Goal: Transaction & Acquisition: Purchase product/service

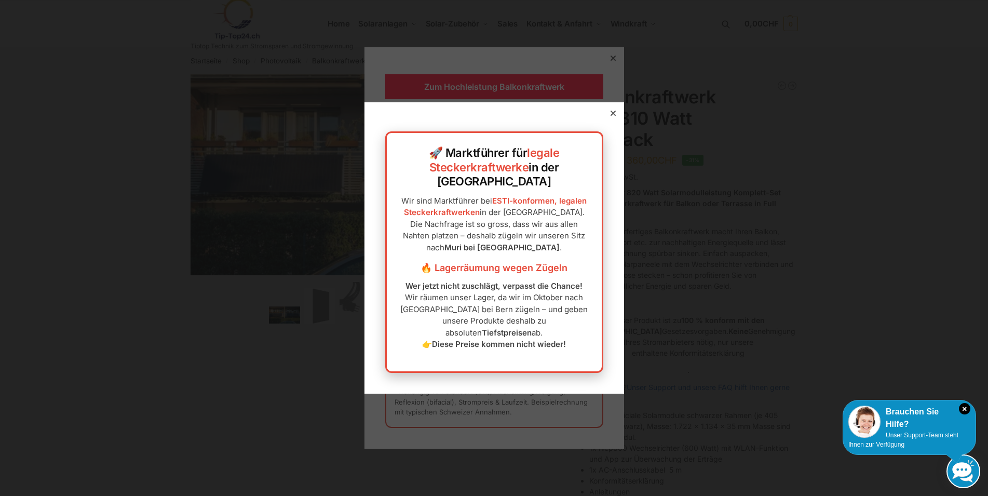
click at [608, 118] on div at bounding box center [612, 113] width 9 height 9
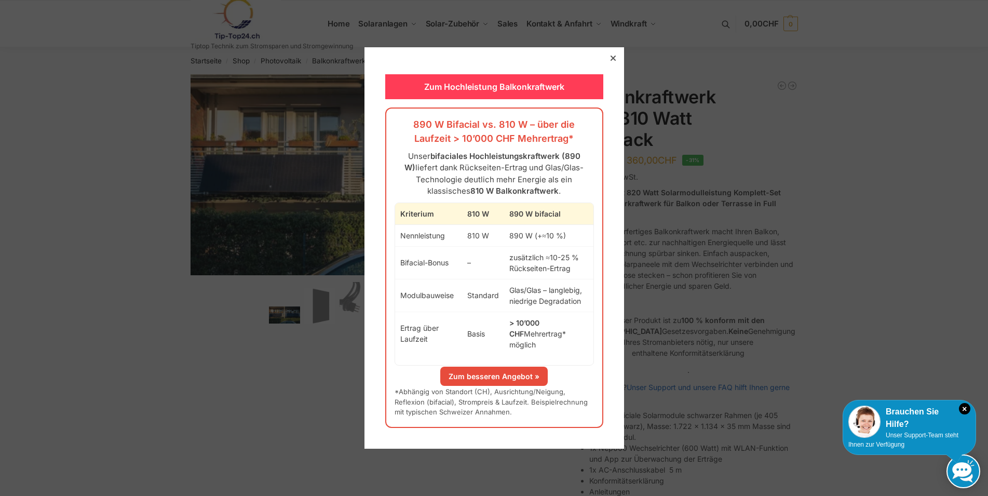
click at [512, 96] on div "Zum Hochleistung Balkonkraftwerk" at bounding box center [494, 86] width 218 height 25
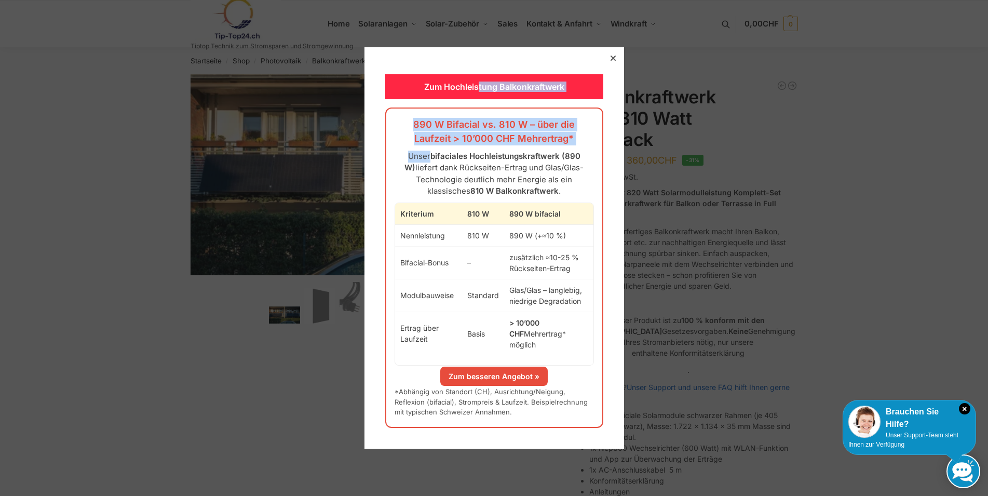
drag, startPoint x: 473, startPoint y: 59, endPoint x: 397, endPoint y: 161, distance: 127.6
click at [397, 161] on div "Zum Hochleistung Balkonkraftwerk 890 W Bifacial vs. 810 W – über die Laufzeit >…" at bounding box center [494, 247] width 260 height 401
click at [471, 376] on link "Zum besseren Angebot »" at bounding box center [493, 376] width 107 height 19
click at [610, 61] on icon at bounding box center [612, 58] width 5 height 5
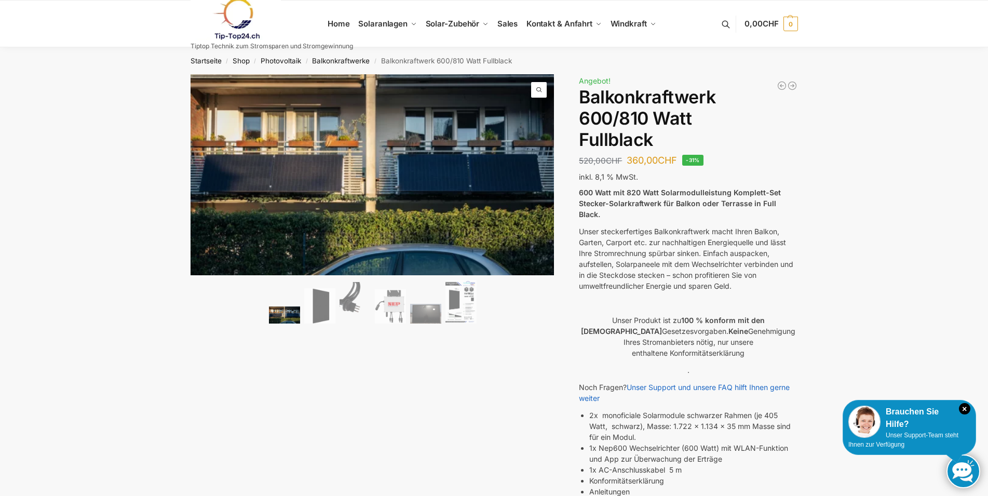
click at [235, 22] on img at bounding box center [236, 19] width 91 height 42
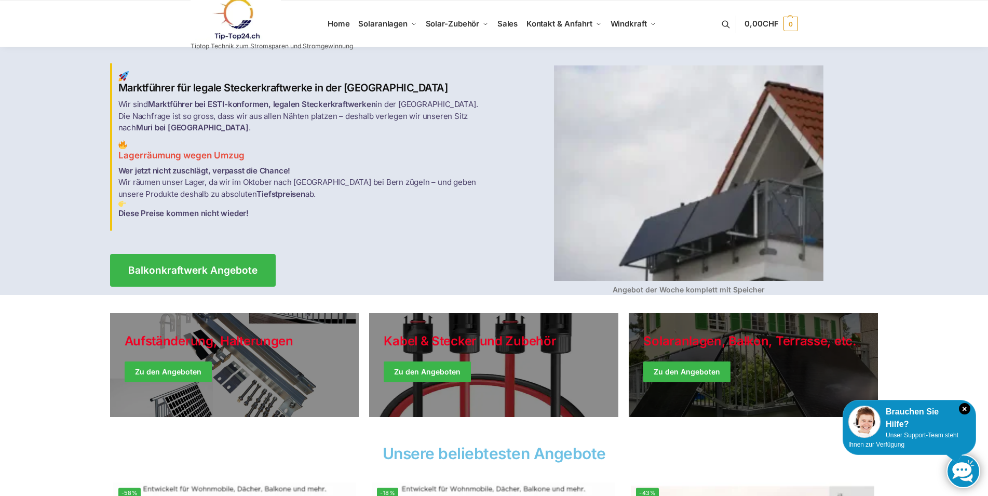
click at [680, 368] on link "Winter Jackets" at bounding box center [753, 365] width 249 height 104
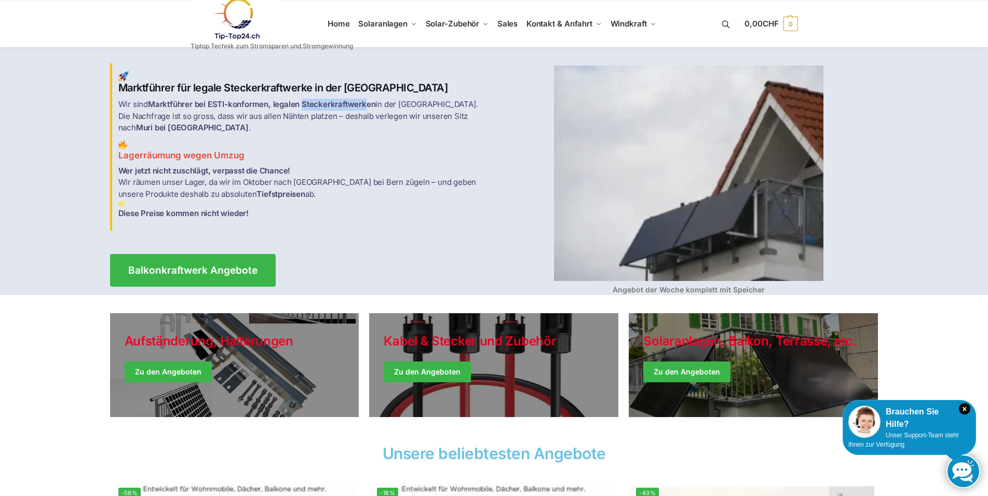
drag, startPoint x: 302, startPoint y: 109, endPoint x: 363, endPoint y: 109, distance: 61.3
click at [363, 109] on strong "Marktführer bei ESTI-konformen, legalen Steckerkraftwerken" at bounding box center [261, 104] width 227 height 10
copy strong "Steckerkraftwerk"
click at [345, 23] on link at bounding box center [272, 19] width 163 height 42
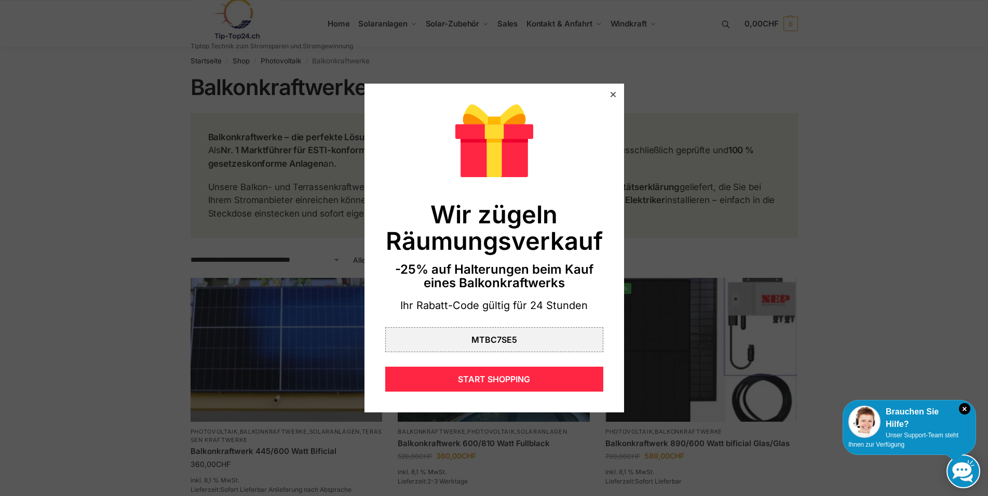
click at [608, 94] on div at bounding box center [612, 94] width 9 height 9
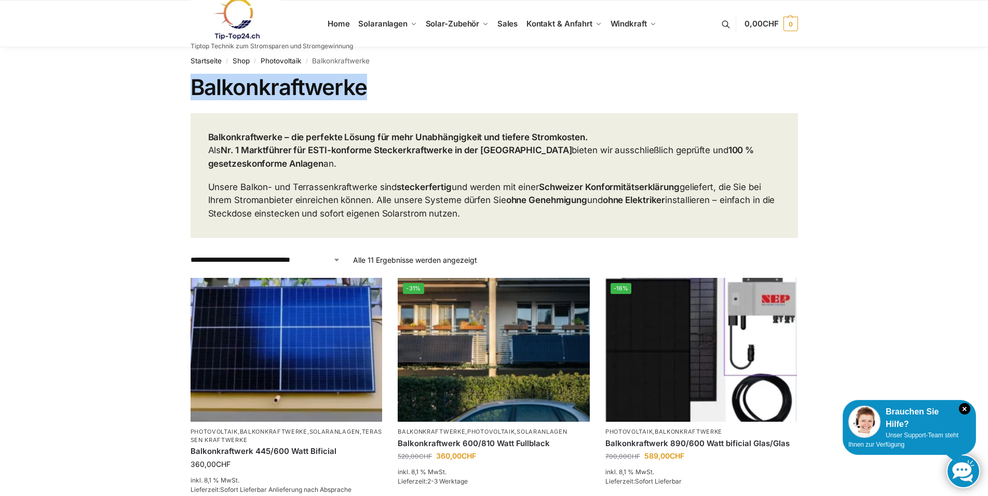
drag, startPoint x: 194, startPoint y: 82, endPoint x: 363, endPoint y: 88, distance: 169.4
click at [363, 88] on h1 "Balkonkraftwerke" at bounding box center [494, 87] width 607 height 26
copy h1 "Balkonkraftwerke"
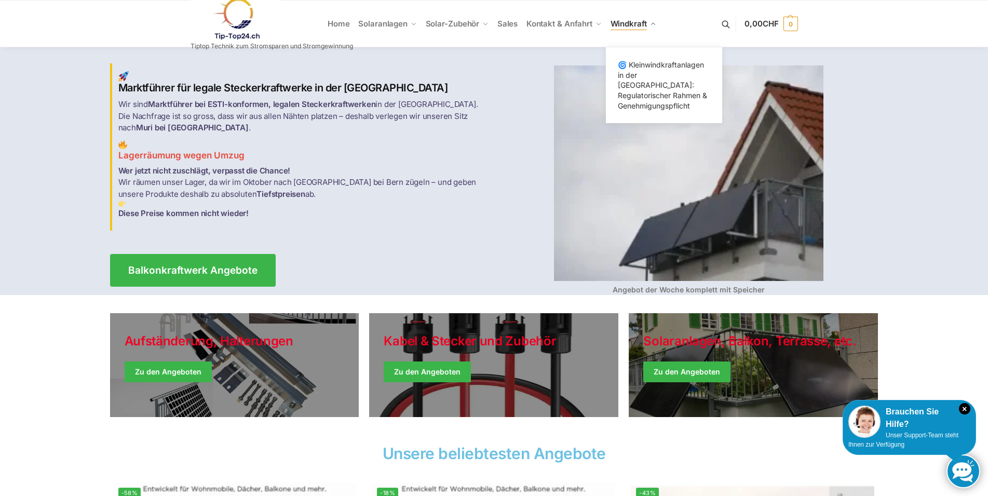
click at [631, 26] on span "Windkraft" at bounding box center [629, 24] width 36 height 10
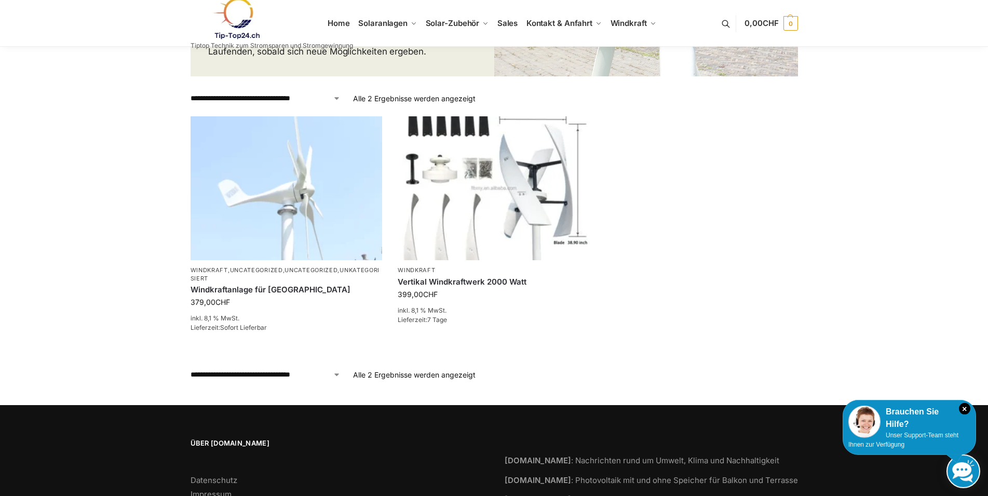
scroll to position [353, 0]
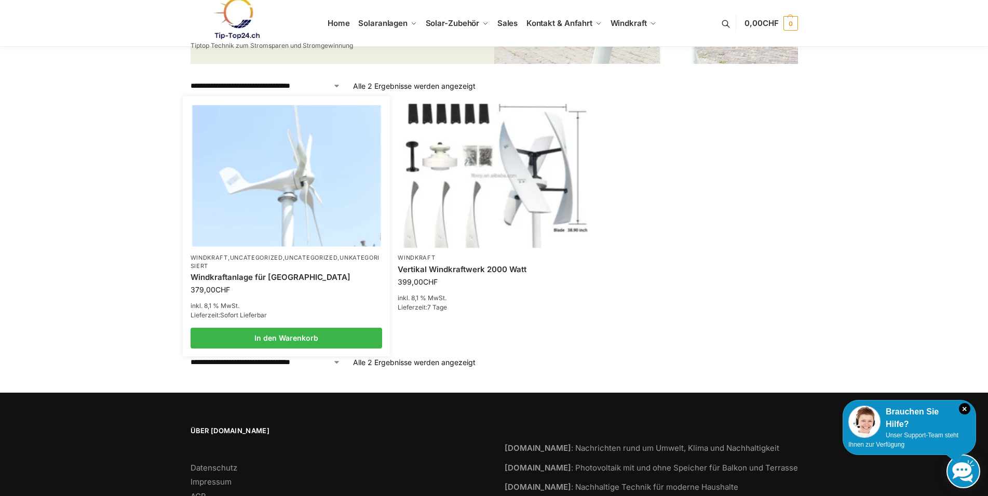
click at [302, 277] on link "Windkraftanlage für [GEOGRAPHIC_DATA]" at bounding box center [287, 277] width 192 height 10
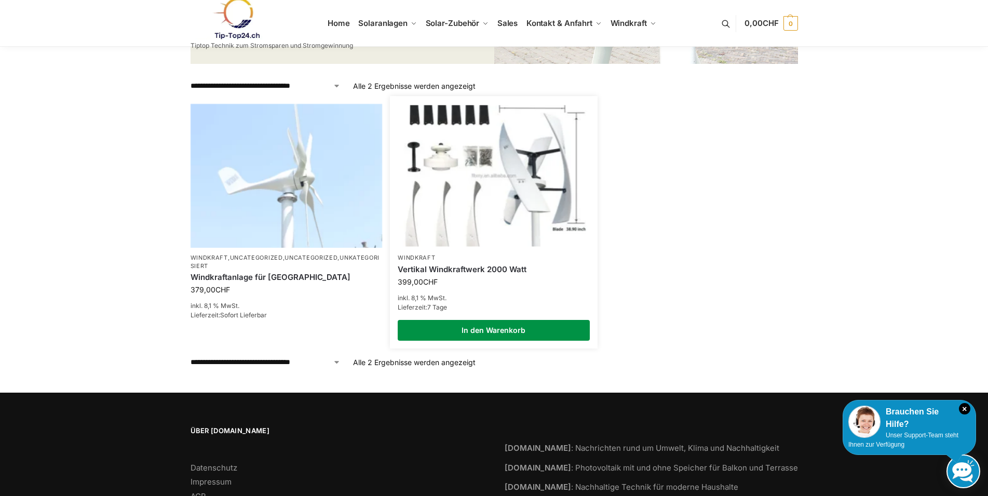
scroll to position [353, 0]
click at [445, 328] on link "In den Warenkorb" at bounding box center [494, 330] width 192 height 21
click at [435, 263] on div "Vertikal Windkraftwerk 2000 Watt" at bounding box center [494, 269] width 192 height 15
click at [431, 268] on link "Vertikal Windkraftwerk 2000 Watt" at bounding box center [494, 269] width 192 height 10
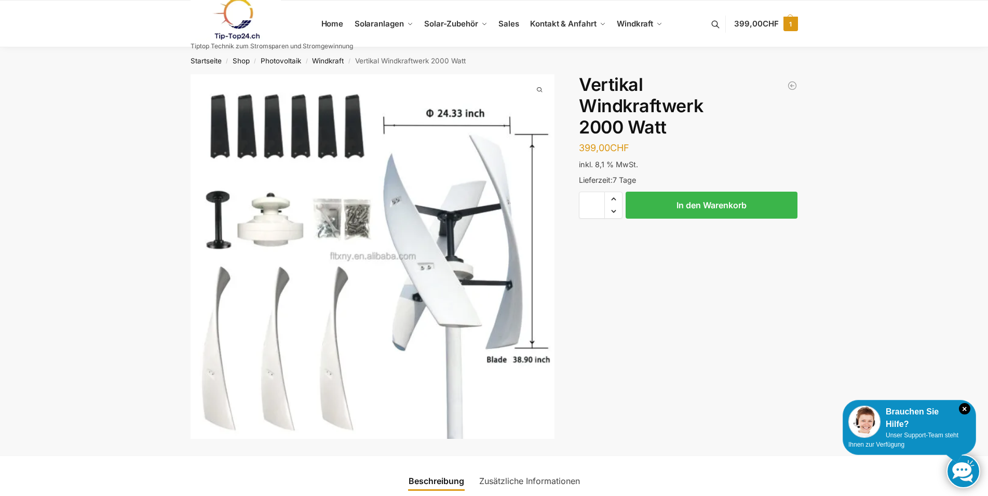
click at [784, 21] on span "1" at bounding box center [790, 24] width 15 height 15
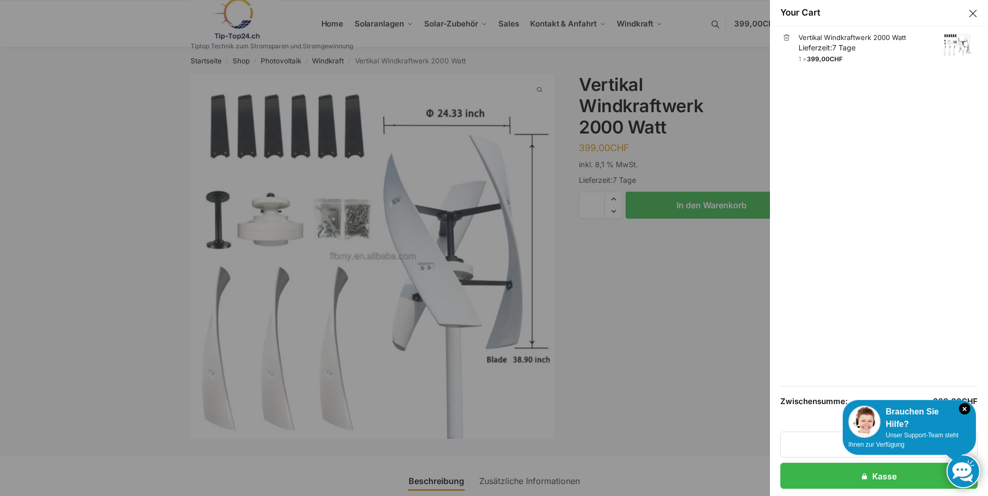
click at [972, 13] on button "Close drawer" at bounding box center [972, 13] width 13 height 13
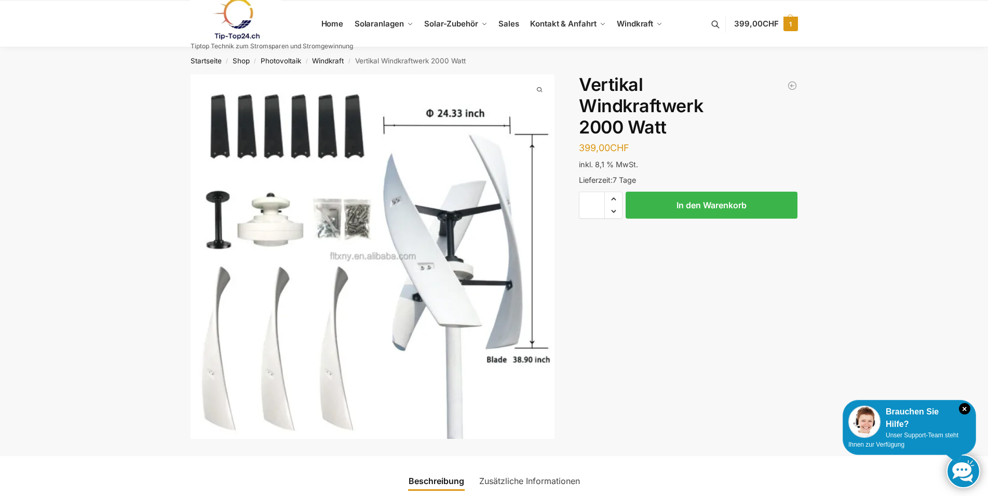
click at [747, 28] on span "399,00 CHF" at bounding box center [756, 24] width 44 height 10
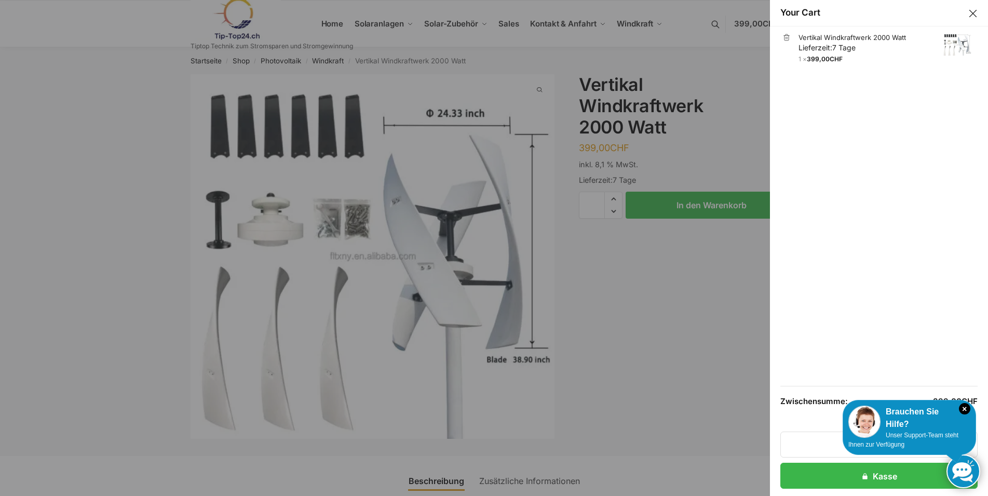
click at [789, 37] on link "×" at bounding box center [786, 37] width 7 height 7
